Goal: Information Seeking & Learning: Understand process/instructions

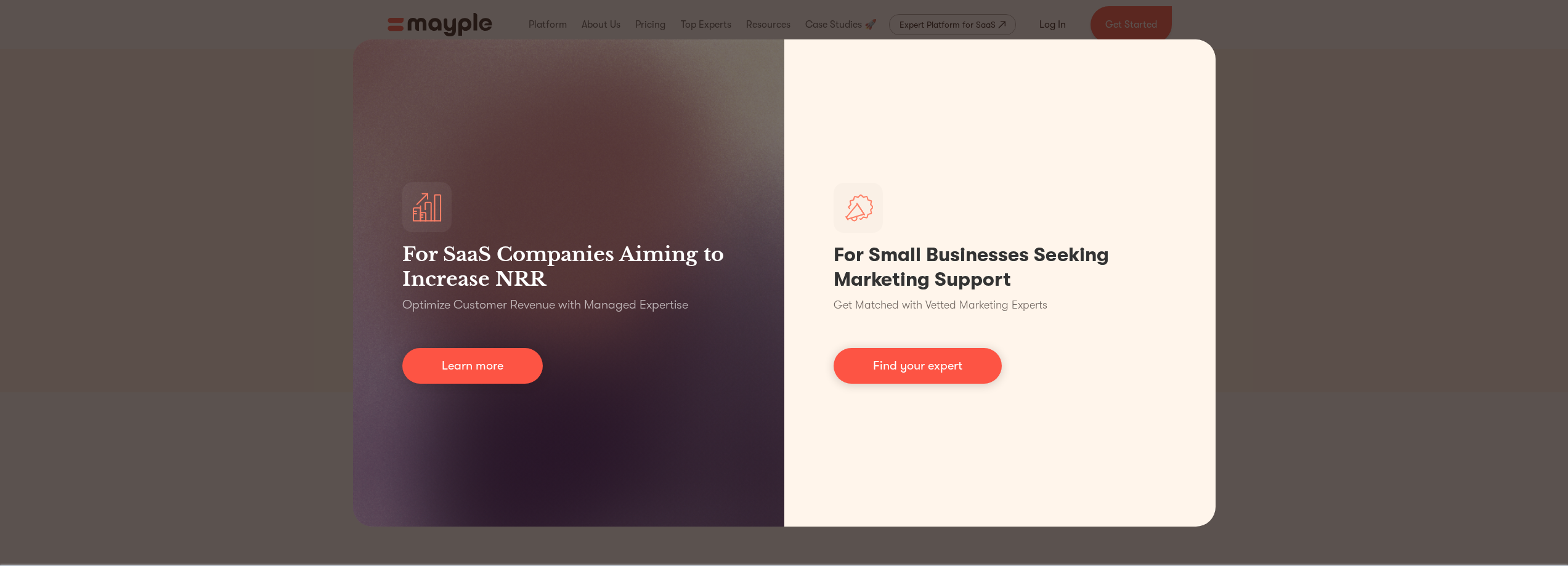
click at [1280, 80] on div "For SaaS Companies Aiming to Increase NRR Optimize Customer Revenue with Manage…" at bounding box center [784, 283] width 1568 height 566
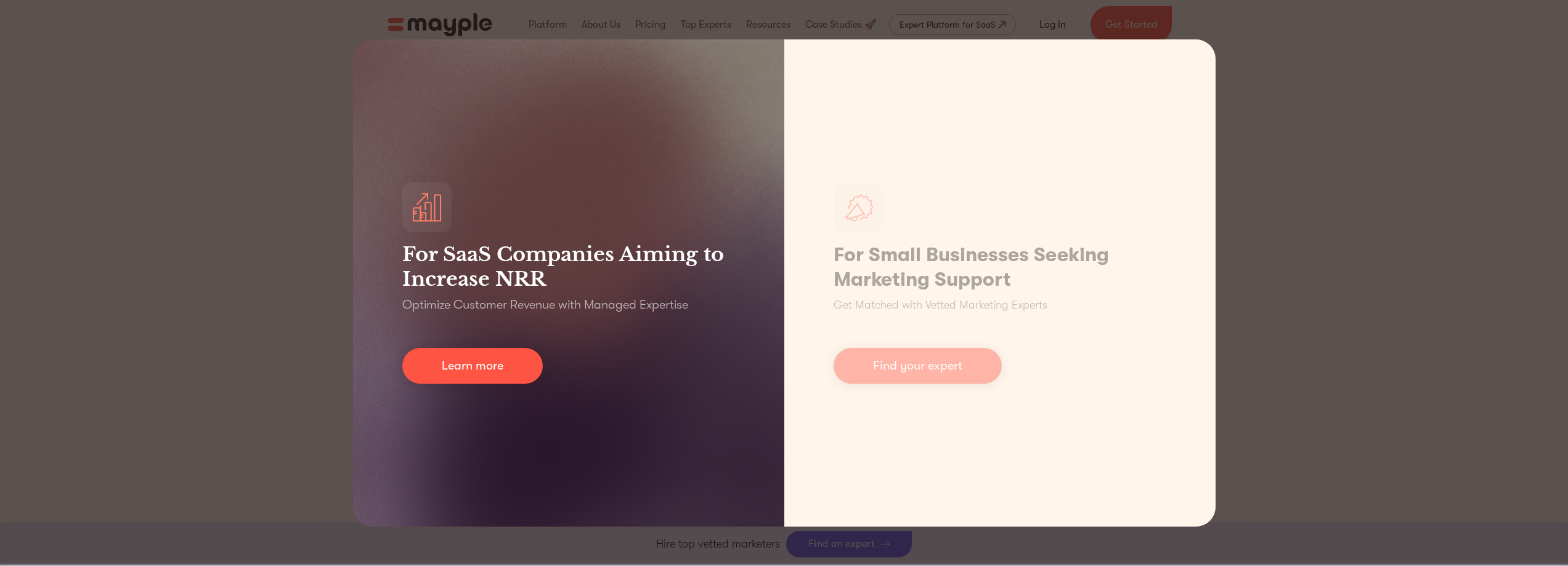
scroll to position [5607, 0]
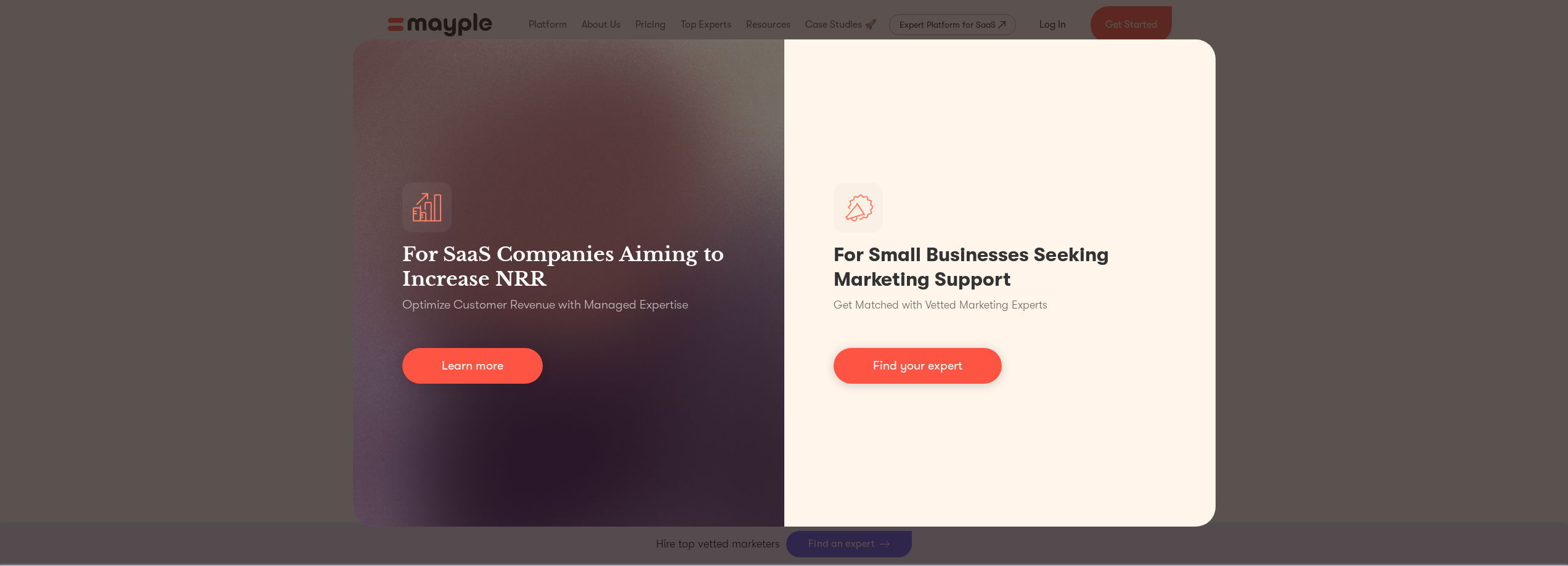
click at [227, 248] on div "For SaaS Companies Aiming to Increase NRR Optimize Customer Revenue with Manage…" at bounding box center [784, 283] width 1568 height 566
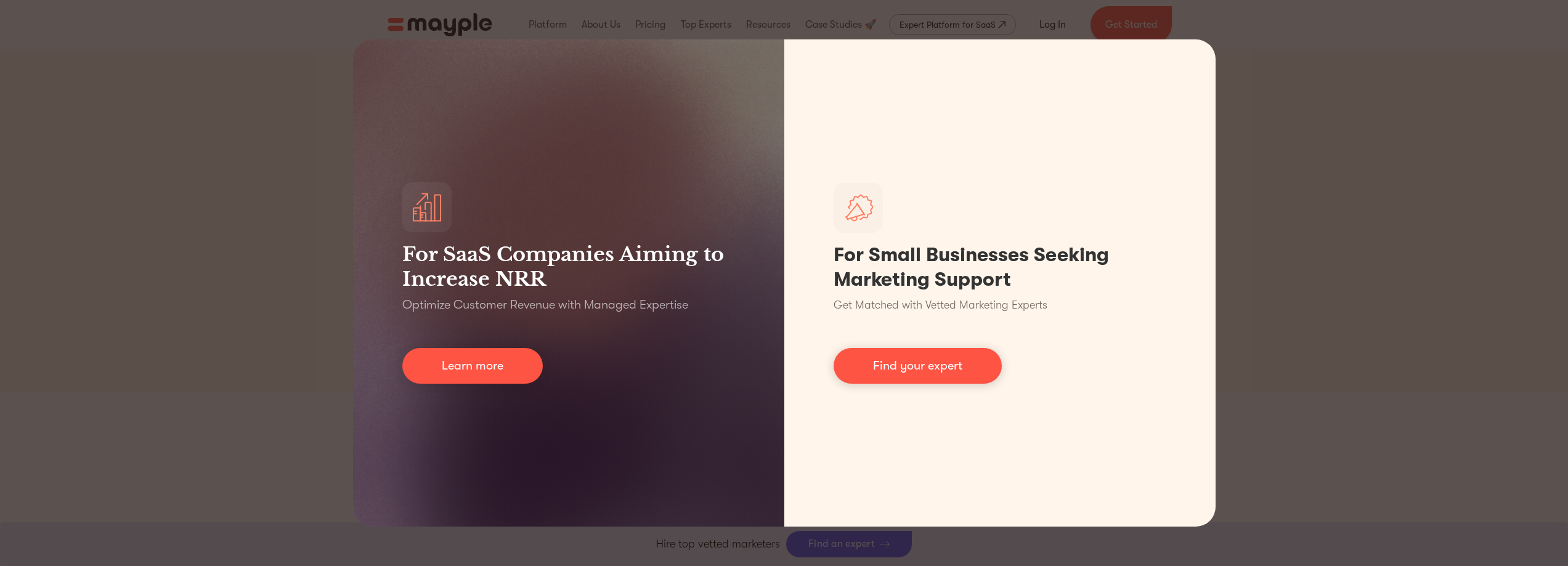
scroll to position [5124, 0]
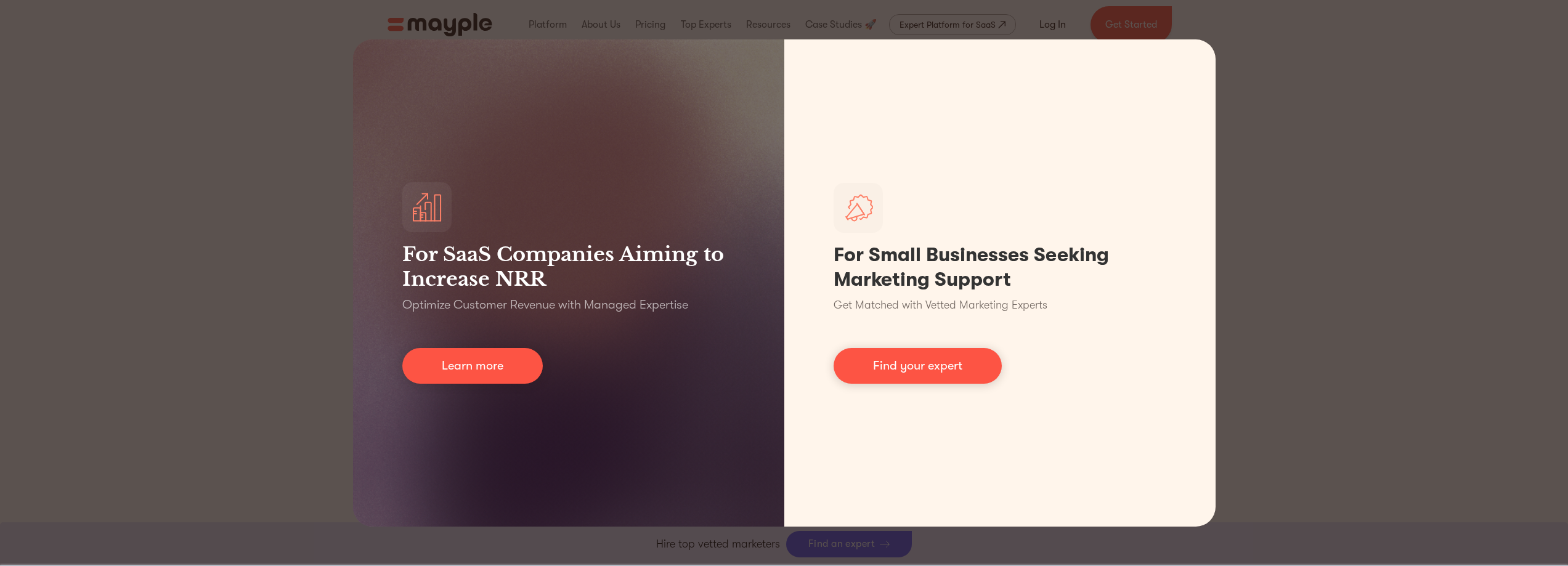
click at [1369, 400] on div "For SaaS Companies Aiming to Increase NRR Optimize Customer Revenue with Manage…" at bounding box center [784, 283] width 1568 height 566
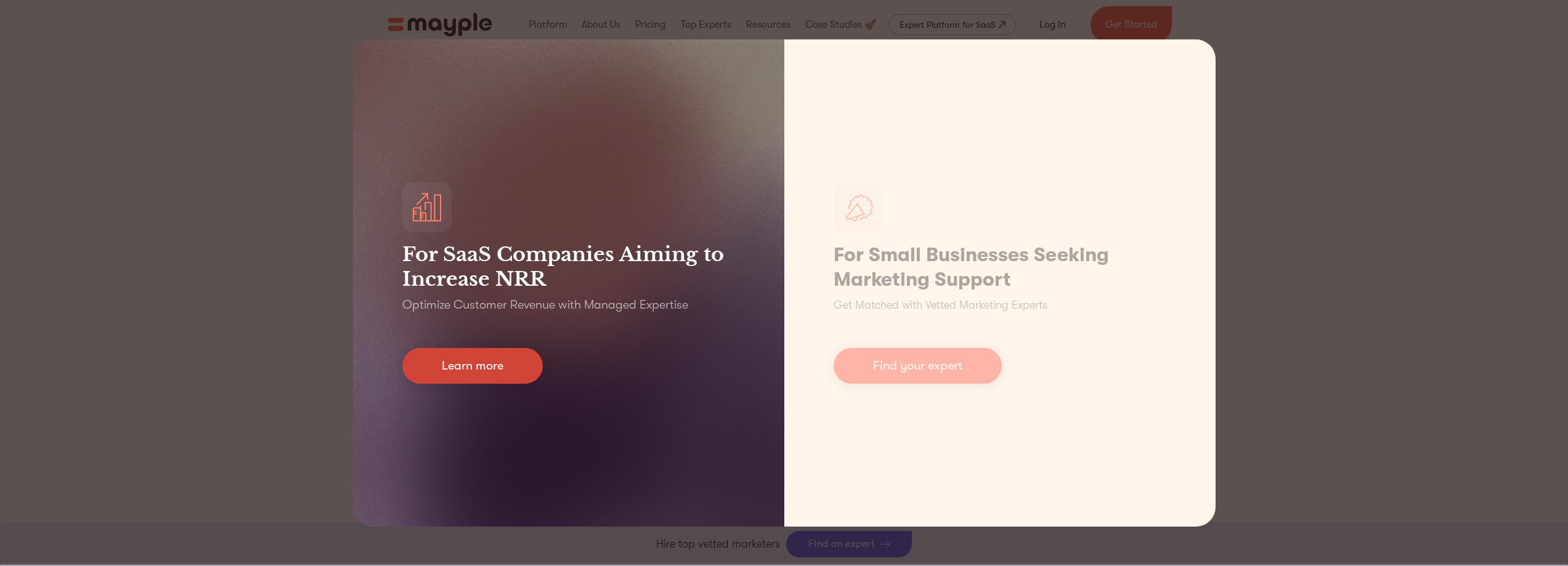
click at [507, 367] on link "Learn more" at bounding box center [473, 365] width 140 height 36
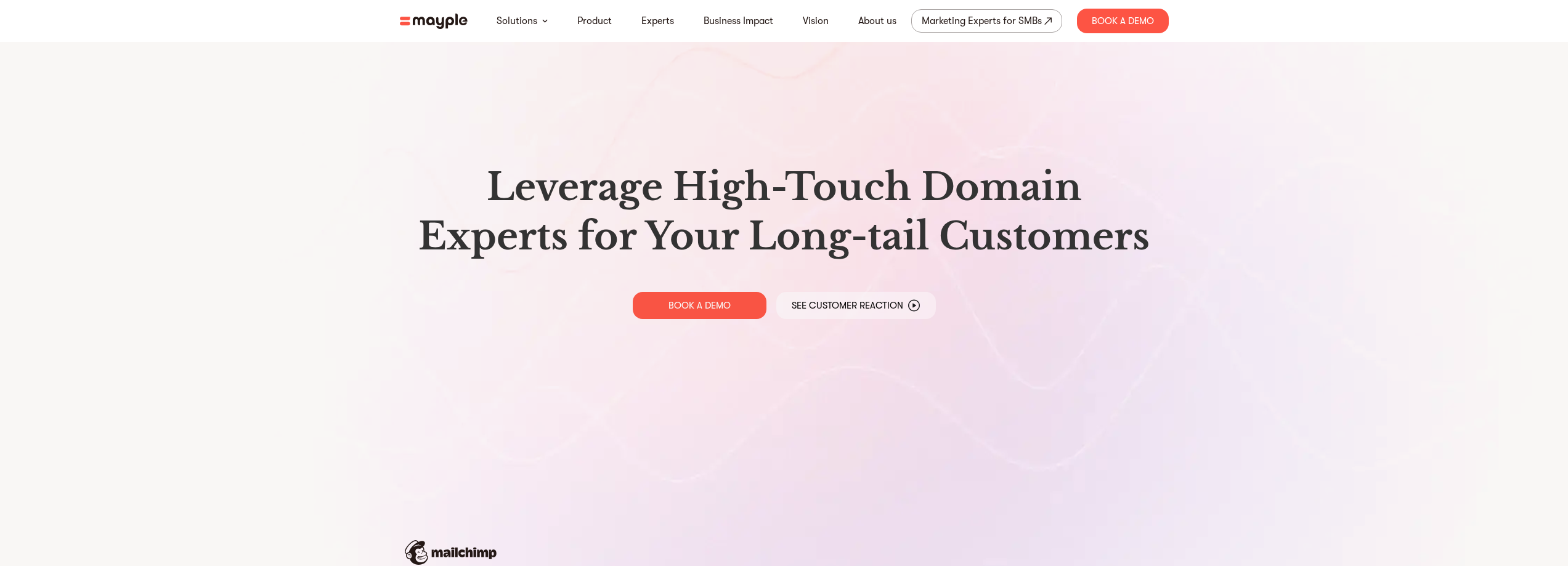
scroll to position [6009, 0]
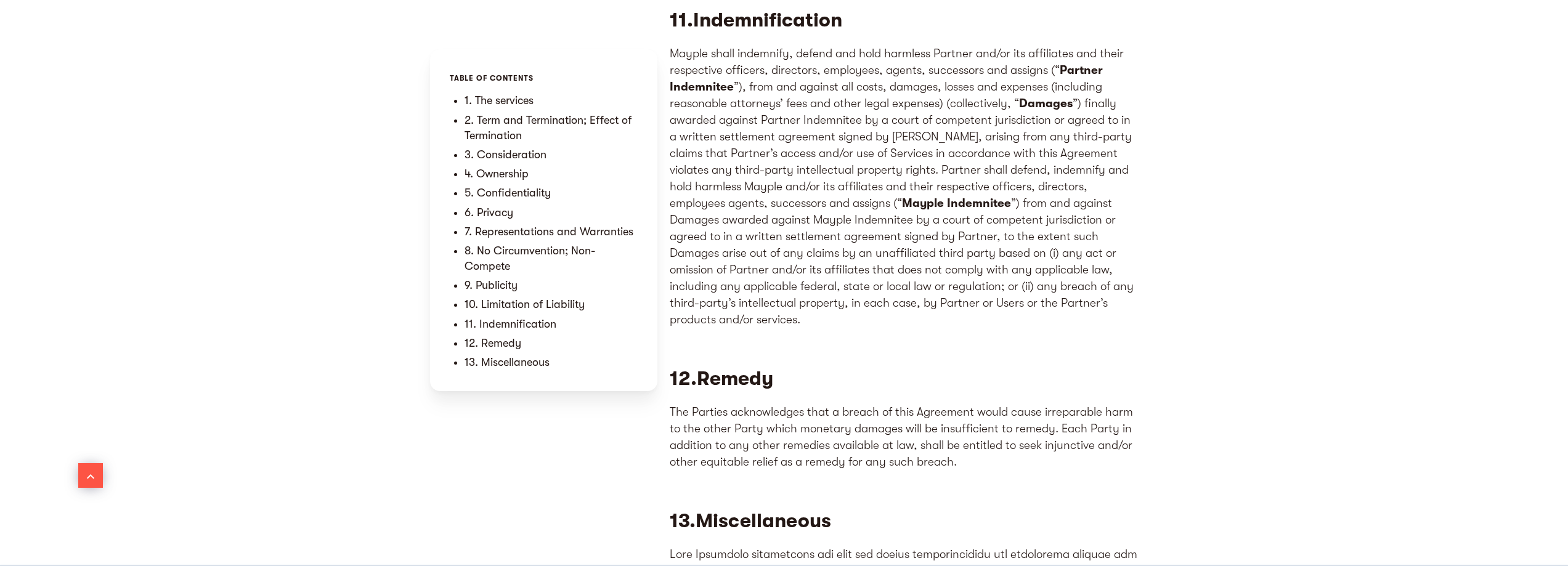
scroll to position [5563, 0]
